Goal: Information Seeking & Learning: Learn about a topic

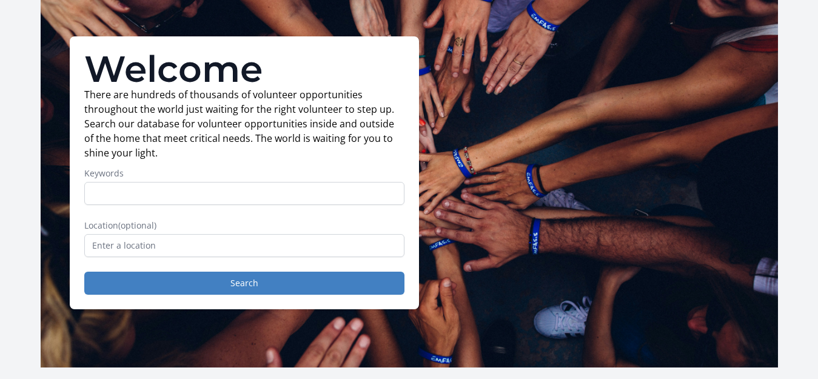
scroll to position [121, 0]
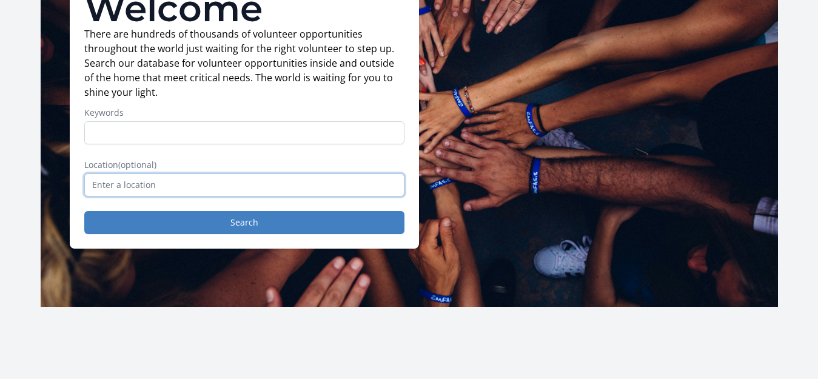
click at [178, 186] on input "text" at bounding box center [244, 184] width 320 height 23
click at [177, 187] on input "text" at bounding box center [244, 184] width 320 height 23
click at [153, 130] on input "Keywords" at bounding box center [244, 132] width 320 height 23
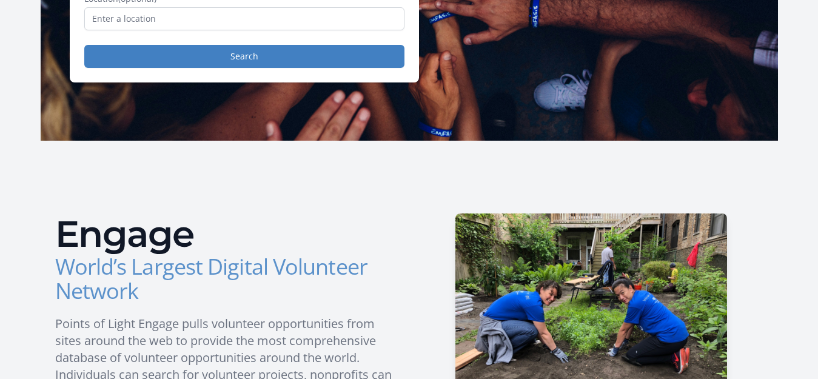
scroll to position [106, 0]
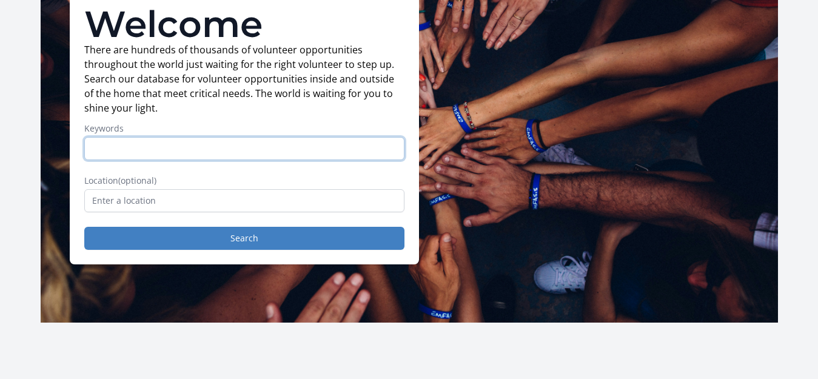
click at [125, 140] on input "Keywords" at bounding box center [244, 148] width 320 height 23
type input "remote"
click at [84, 227] on button "Search" at bounding box center [244, 238] width 320 height 23
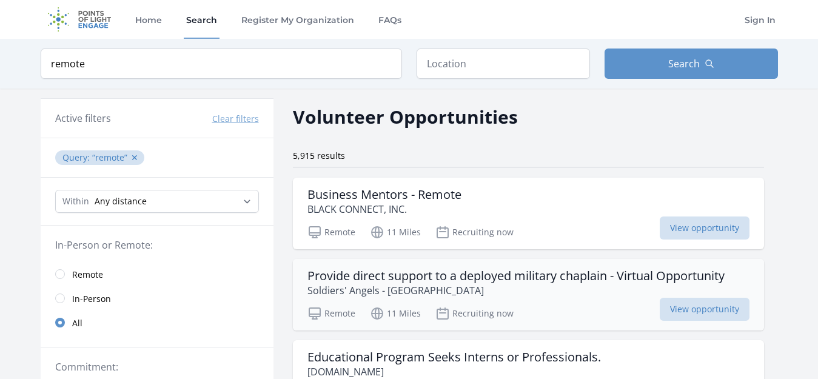
scroll to position [61, 0]
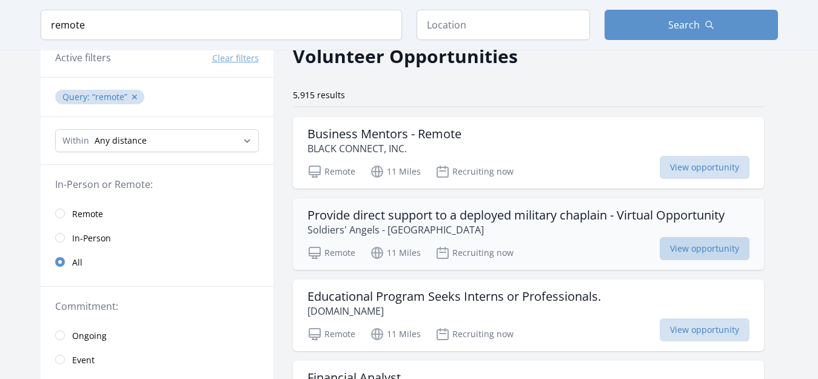
click at [695, 247] on span "View opportunity" at bounding box center [705, 248] width 90 height 23
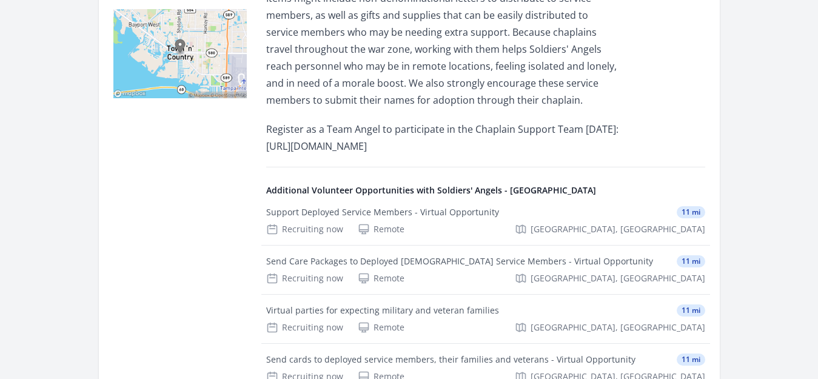
scroll to position [485, 0]
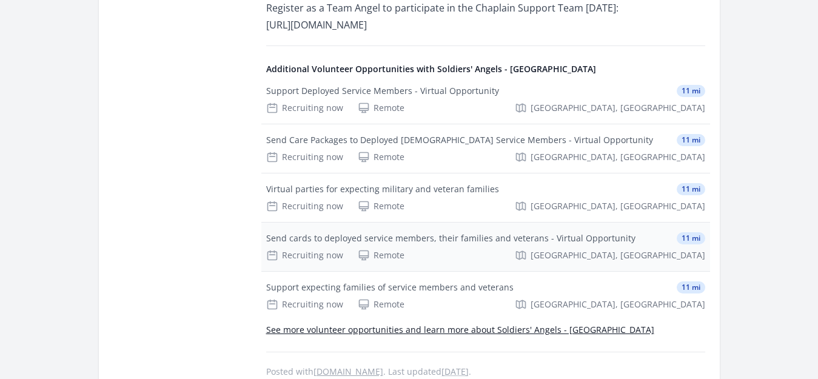
click at [464, 231] on div "Send cards to deployed service members, their families and veterans - Virtual O…" at bounding box center [485, 247] width 449 height 49
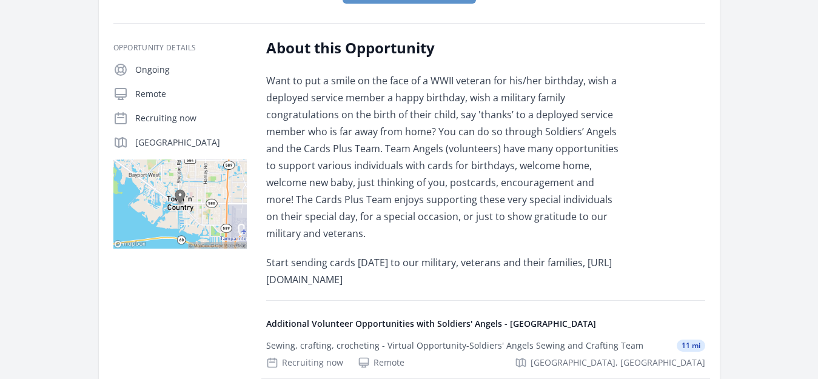
scroll to position [303, 0]
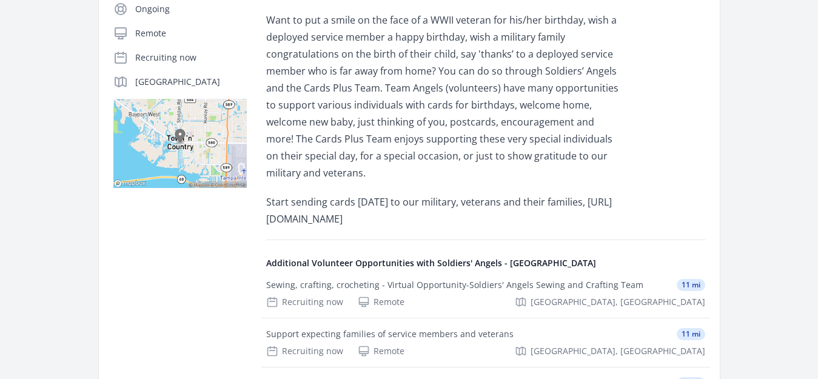
drag, startPoint x: 486, startPoint y: 218, endPoint x: 257, endPoint y: 219, distance: 228.7
click at [257, 219] on div "Opportunity Details Ongoing Remote Recruiting now [GEOGRAPHIC_DATA]" at bounding box center [409, 276] width 592 height 596
copy p "[URL][DOMAIN_NAME]"
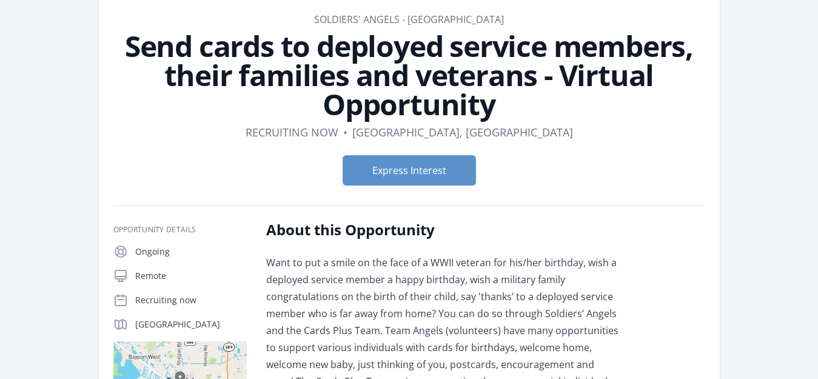
scroll to position [0, 0]
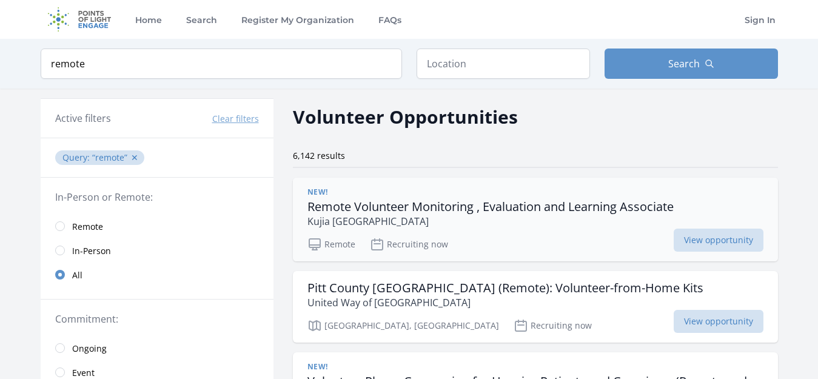
scroll to position [182, 0]
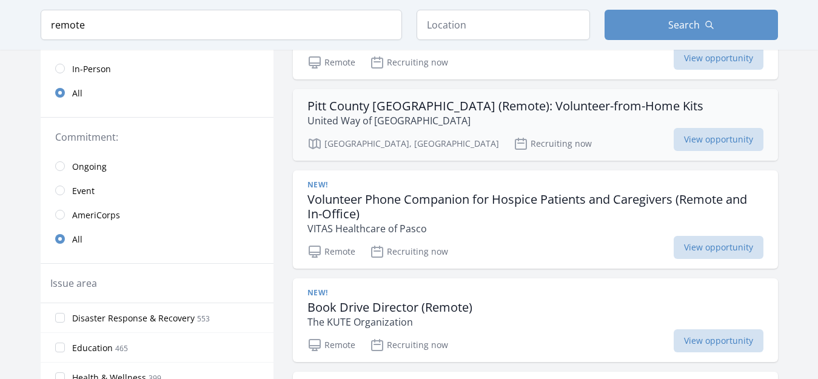
click at [496, 101] on h3 "Pitt County [GEOGRAPHIC_DATA] (Remote): Volunteer-from-Home Kits" at bounding box center [506, 106] width 396 height 15
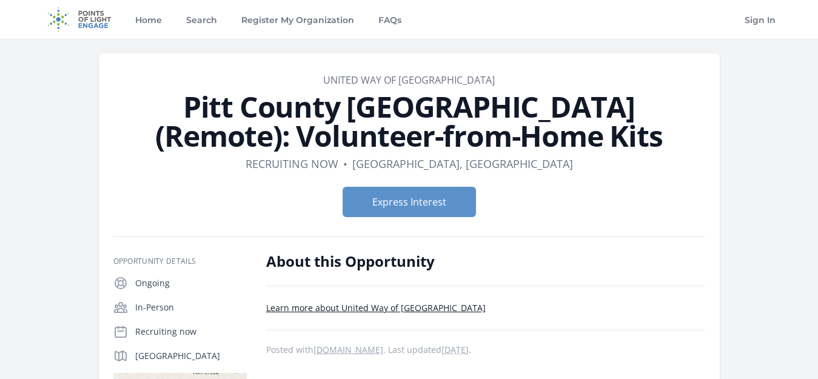
scroll to position [182, 0]
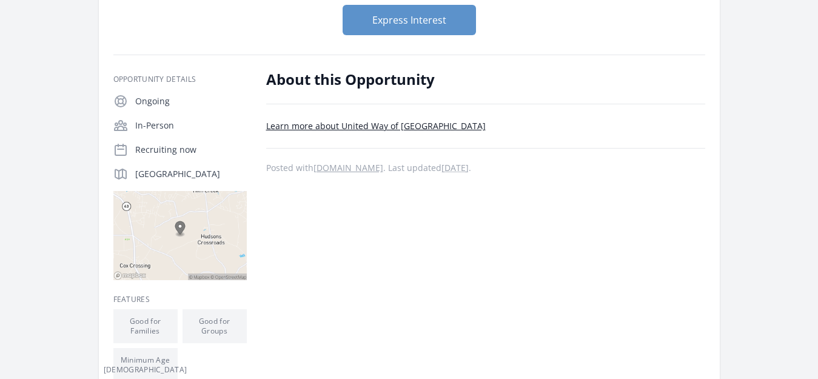
click at [362, 122] on link "Learn more about United Way of [GEOGRAPHIC_DATA]" at bounding box center [376, 126] width 220 height 12
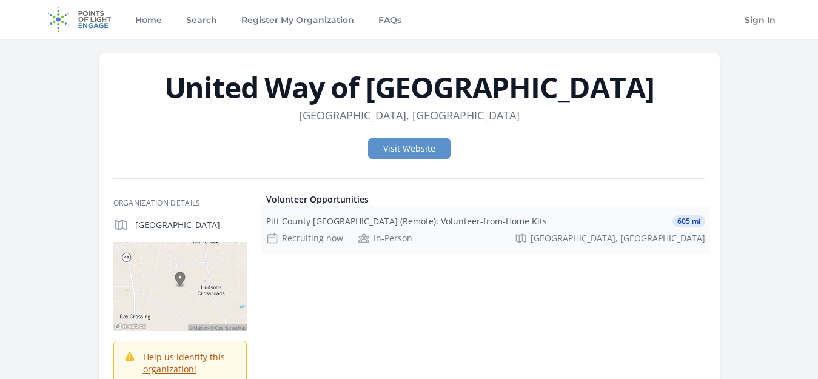
click at [466, 214] on div "Pitt County United Way (Remote): Volunteer-from-Home Kits 605 mi Recruiting now…" at bounding box center [485, 230] width 449 height 49
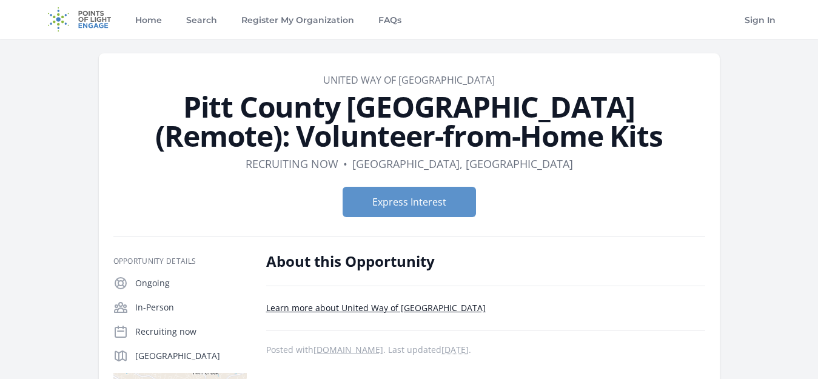
scroll to position [121, 0]
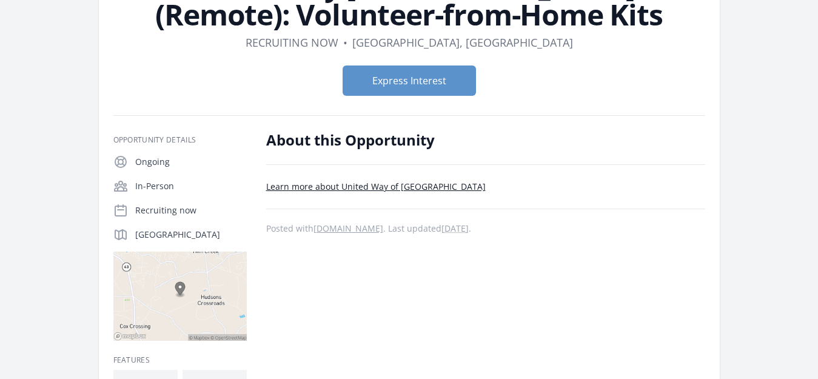
click at [389, 184] on link "Learn more about United Way of Pitt County" at bounding box center [376, 187] width 220 height 12
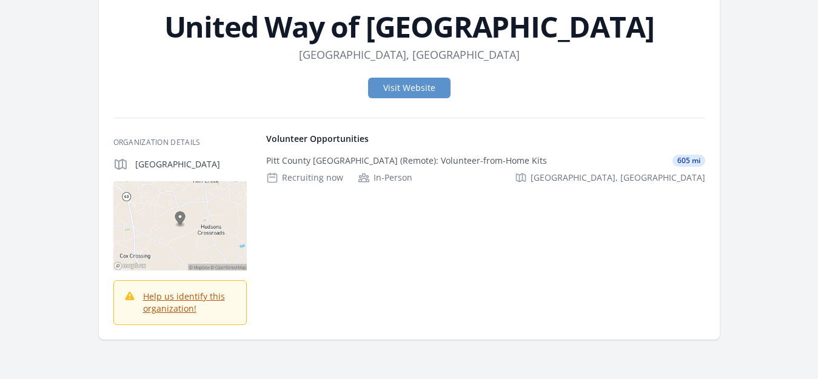
scroll to position [121, 0]
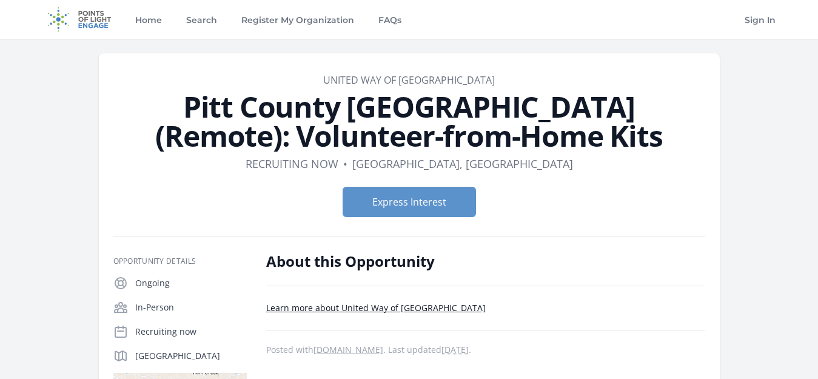
scroll to position [121, 0]
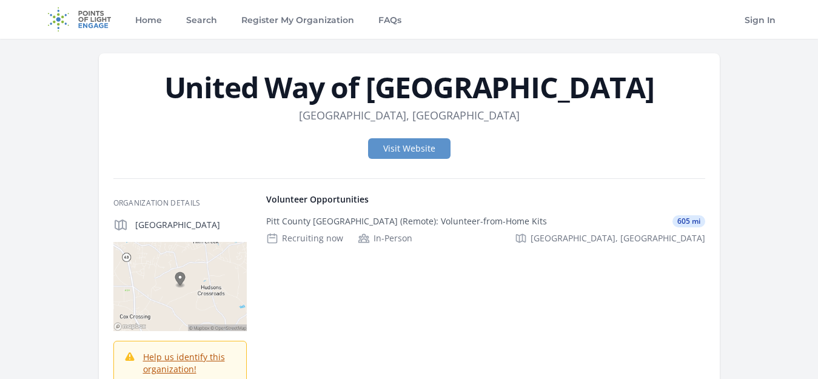
scroll to position [121, 0]
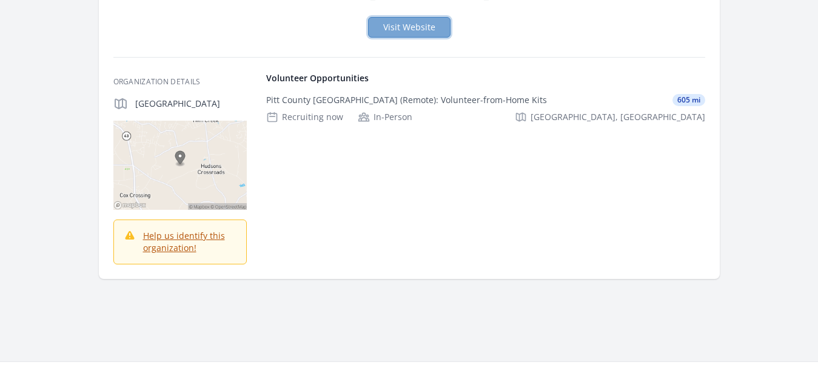
click at [409, 30] on link "Visit Website" at bounding box center [409, 27] width 82 height 21
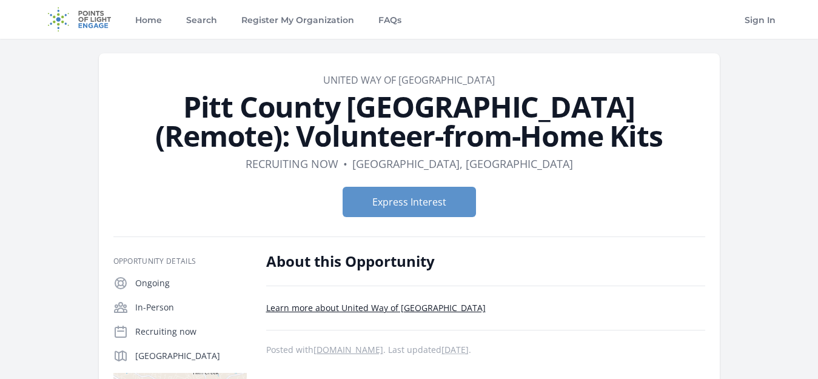
scroll to position [121, 0]
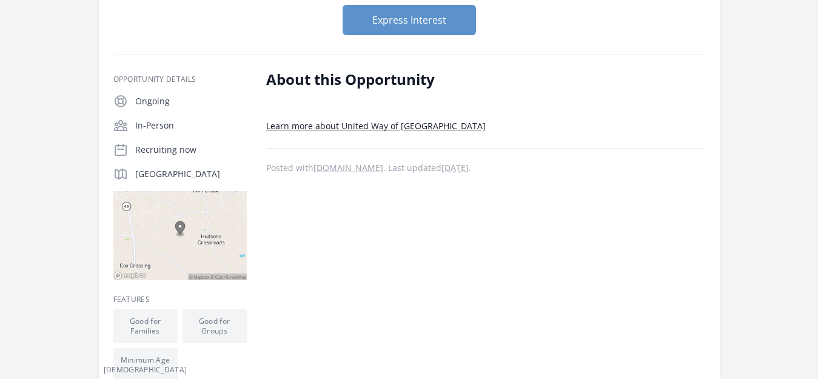
scroll to position [182, 0]
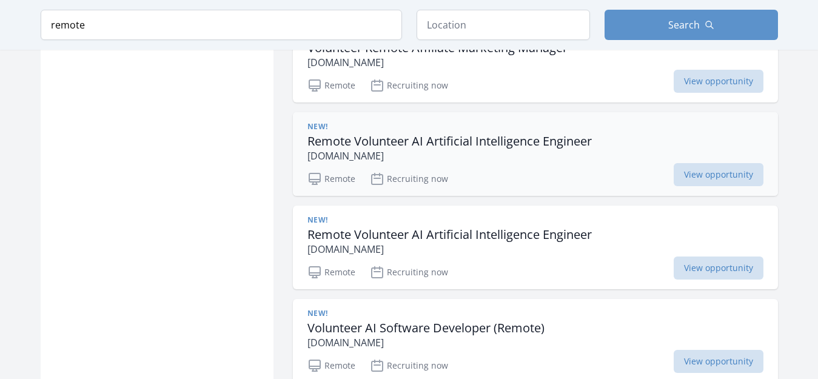
scroll to position [1699, 0]
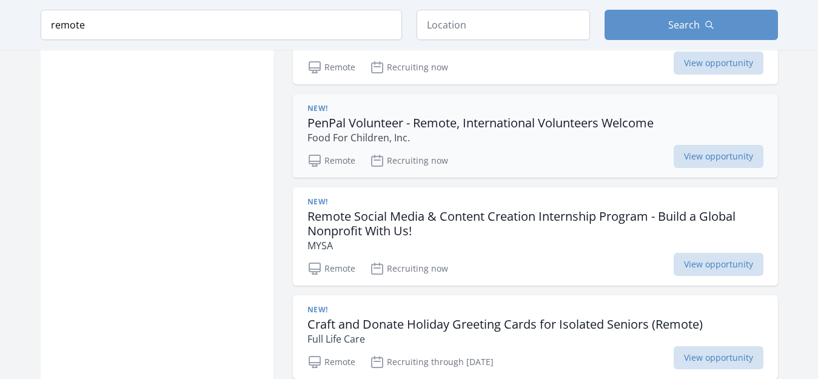
scroll to position [2123, 0]
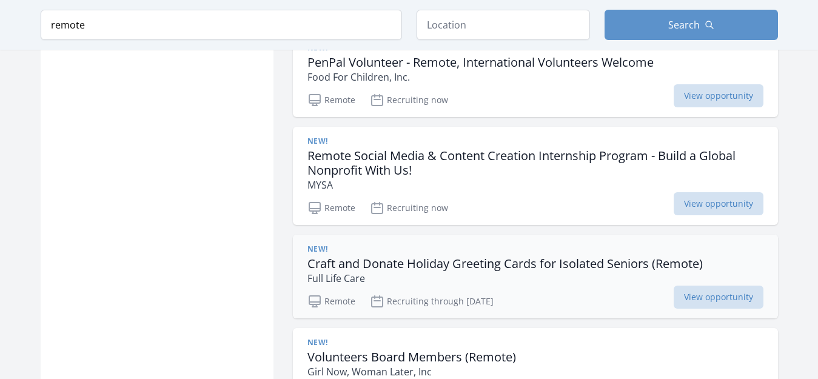
click at [499, 266] on h3 "Craft and Donate Holiday Greeting Cards for Isolated Seniors (Remote)" at bounding box center [506, 264] width 396 height 15
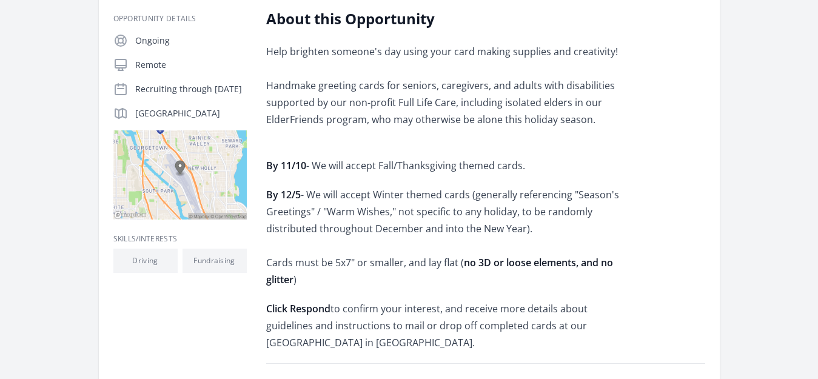
scroll to position [61, 0]
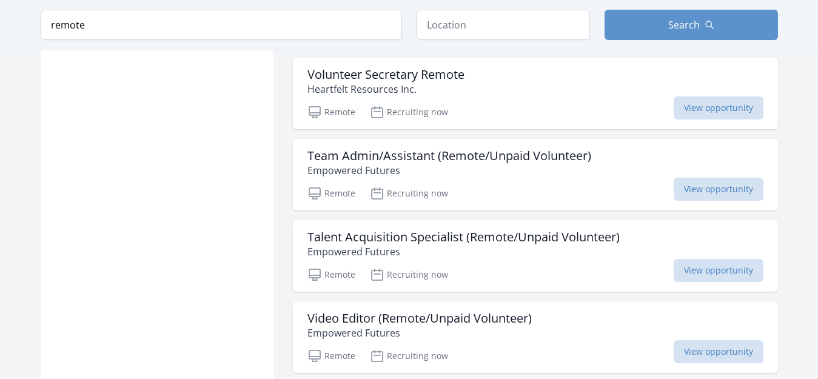
scroll to position [3458, 0]
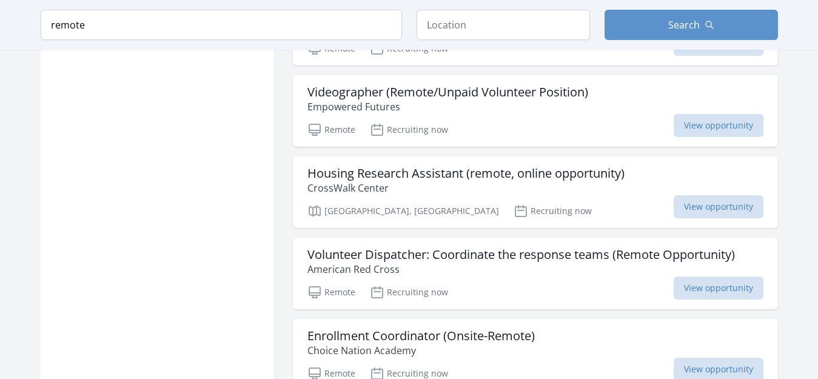
scroll to position [4659, 0]
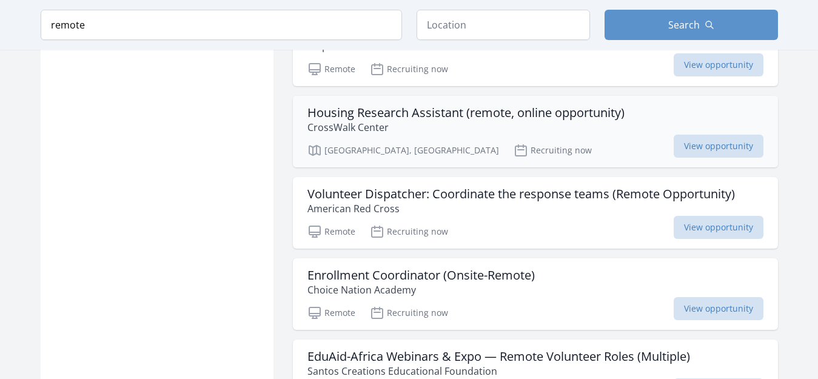
click at [510, 110] on h3 "Housing Research Assistant (remote, online opportunity)" at bounding box center [466, 113] width 317 height 15
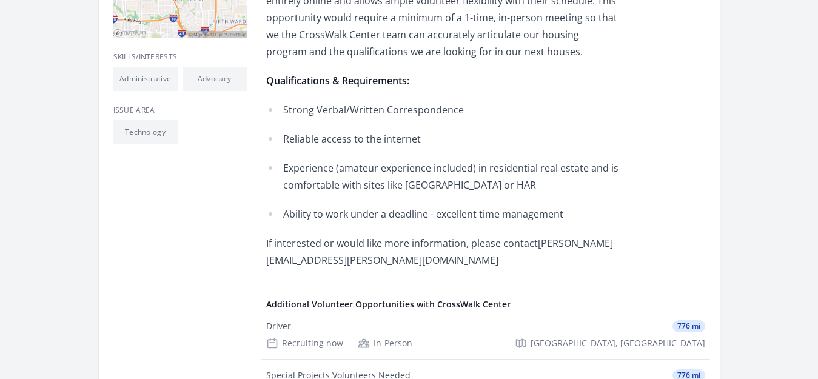
scroll to position [485, 0]
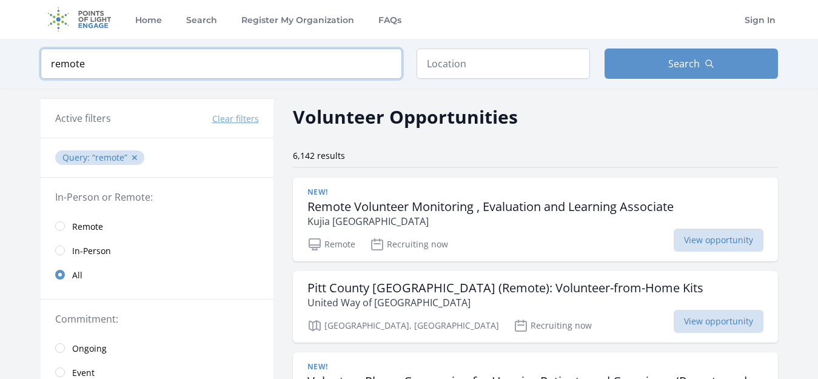
drag, startPoint x: 188, startPoint y: 65, endPoint x: 22, endPoint y: 58, distance: 166.3
click at [22, 59] on div "Keyword remote Location Search" at bounding box center [409, 64] width 776 height 50
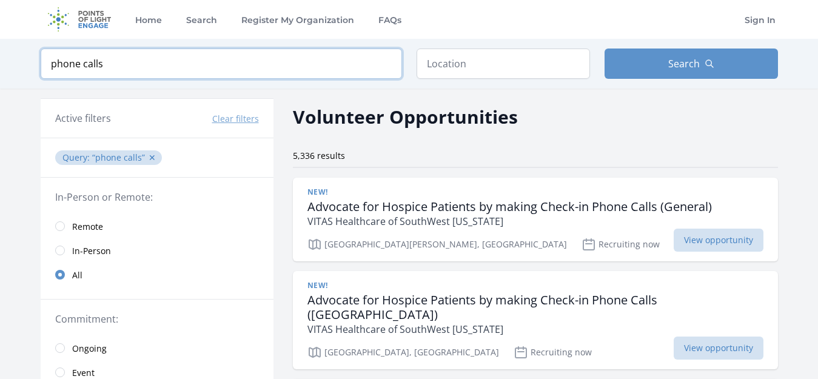
type input "phone calls"
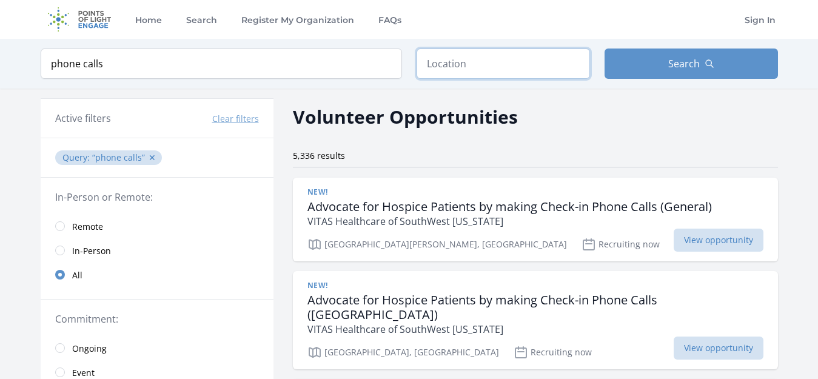
click at [465, 61] on input "text" at bounding box center [503, 64] width 173 height 30
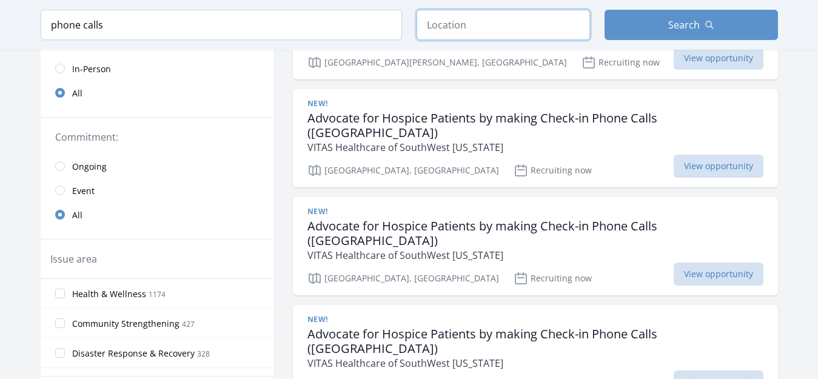
scroll to position [303, 0]
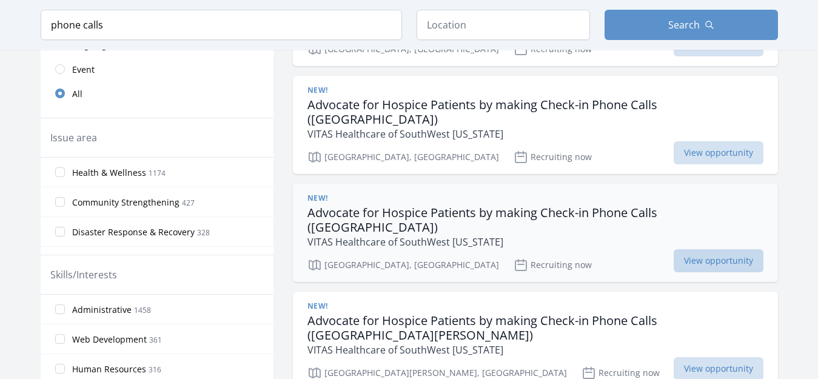
click at [724, 249] on span "View opportunity" at bounding box center [719, 260] width 90 height 23
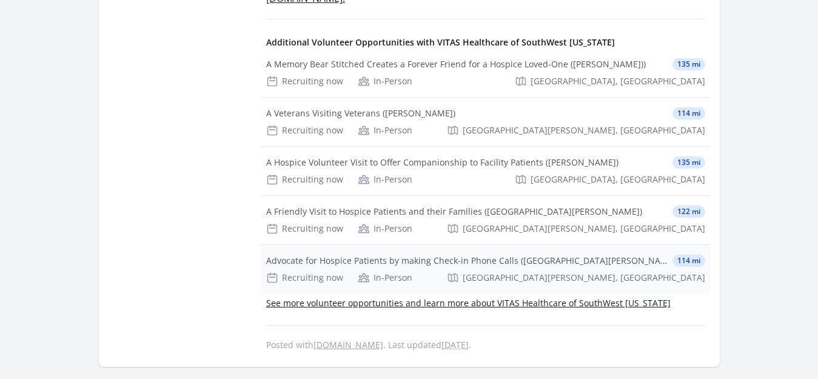
scroll to position [667, 0]
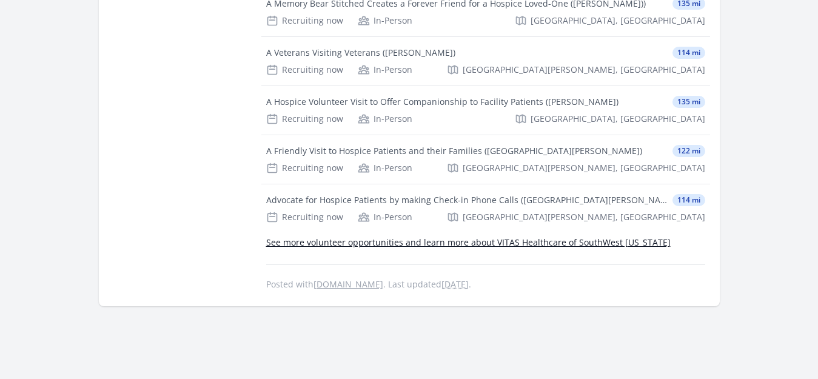
click at [433, 237] on link "See more volunteer opportunities and learn more about VITAS Healthcare of South…" at bounding box center [468, 243] width 405 height 12
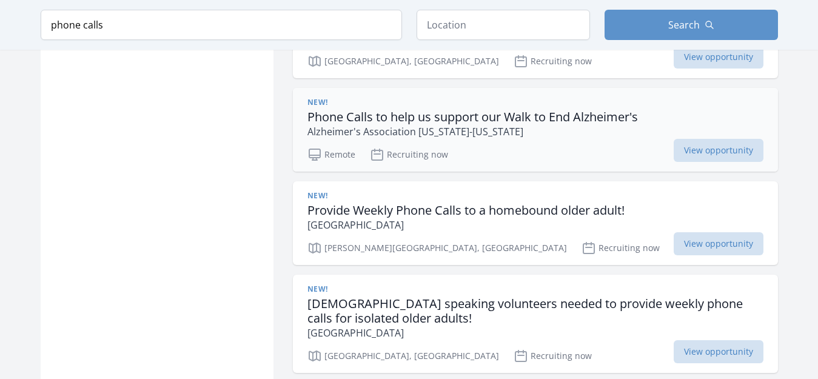
scroll to position [849, 0]
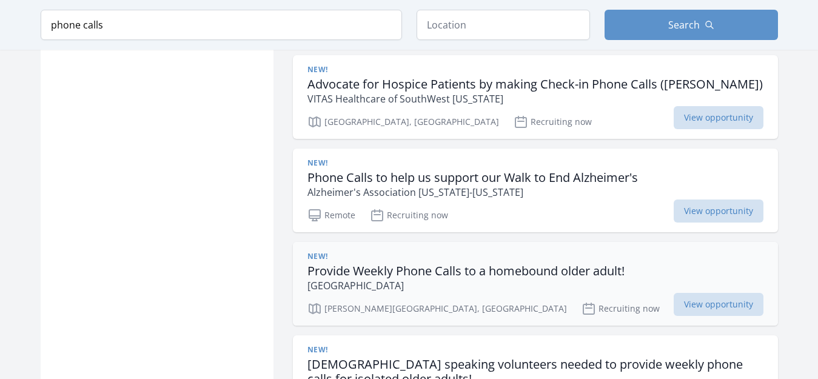
click at [527, 264] on h3 "Provide Weekly Phone Calls to a homebound older adult!" at bounding box center [466, 271] width 317 height 15
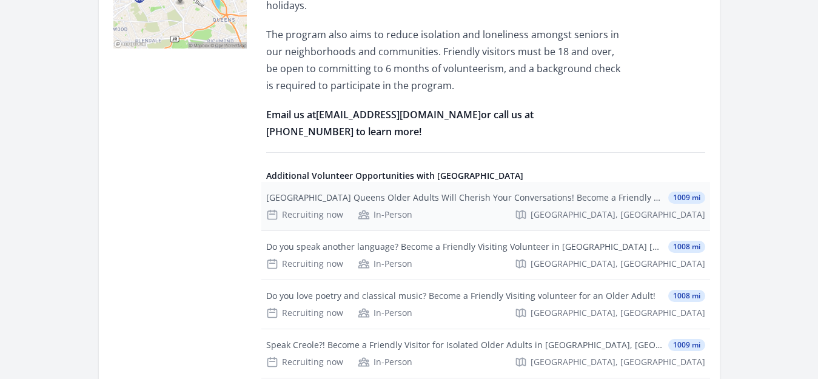
scroll to position [546, 0]
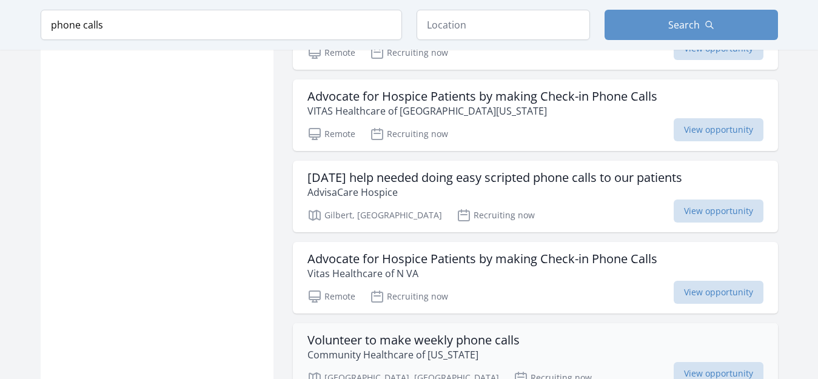
scroll to position [1638, 0]
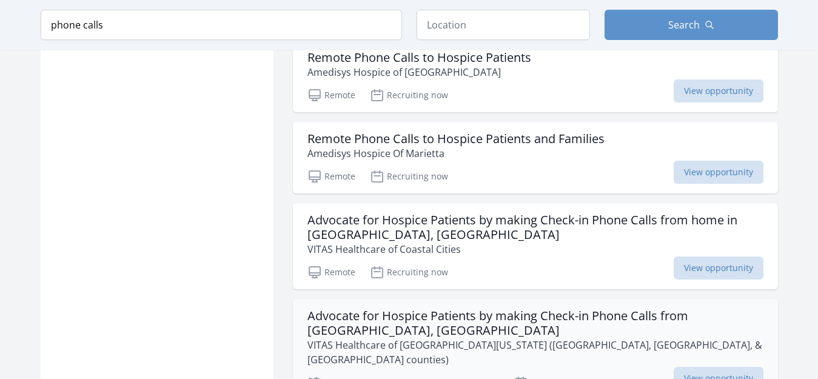
scroll to position [2062, 0]
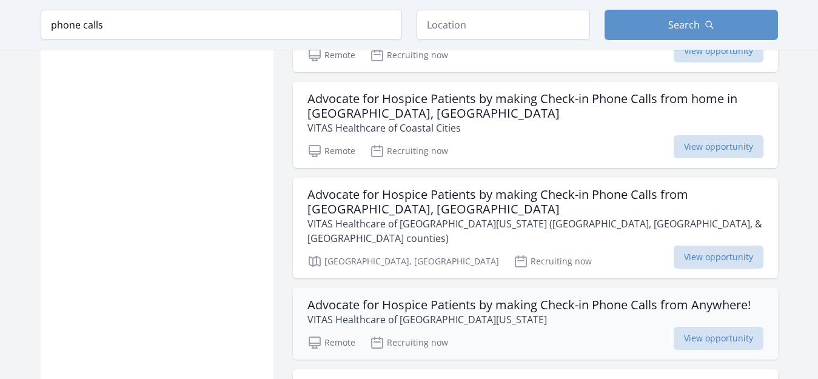
click at [509, 298] on h3 "Advocate for Hospice Patients by making Check-in Phone Calls from Anywhere!" at bounding box center [529, 305] width 443 height 15
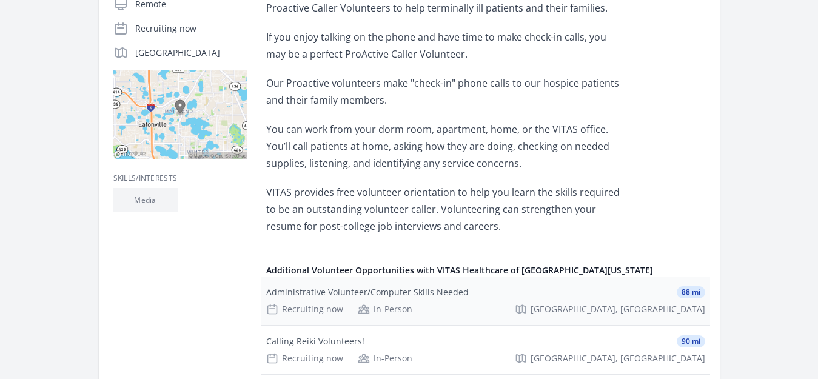
scroll to position [425, 0]
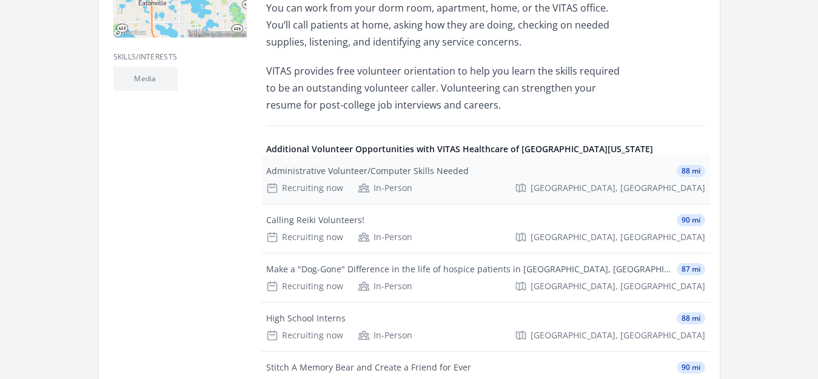
click at [443, 174] on div "Administrative Volunteer/Computer Skills Needed" at bounding box center [367, 171] width 203 height 12
